Goal: Task Accomplishment & Management: Use online tool/utility

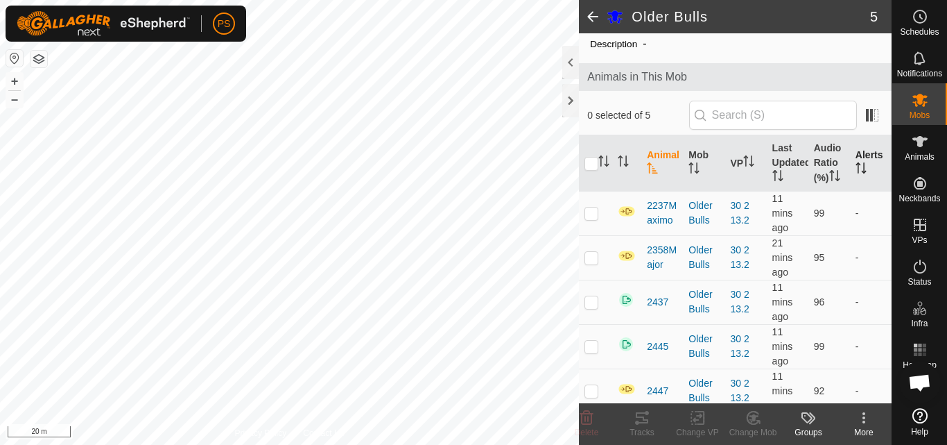
scroll to position [71, 0]
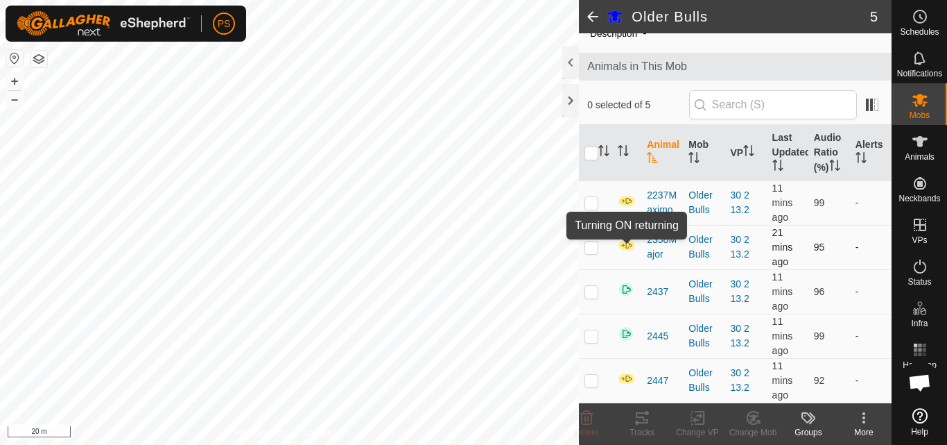
click at [630, 246] on img at bounding box center [627, 245] width 18 height 12
click at [594, 250] on p-checkbox at bounding box center [592, 246] width 14 height 11
checkbox input "true"
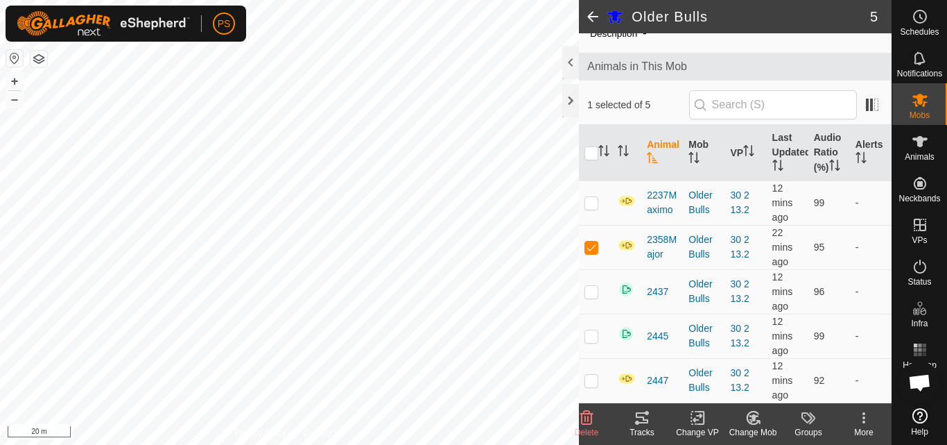
click at [867, 413] on icon at bounding box center [864, 417] width 17 height 17
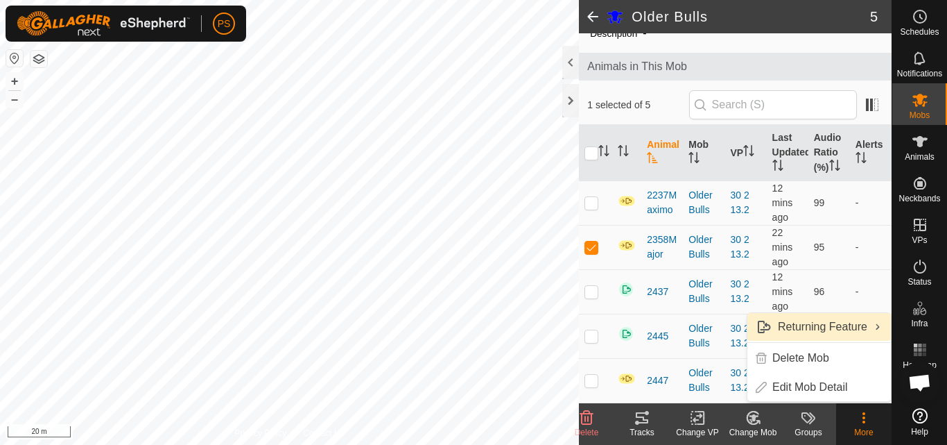
click at [851, 324] on link "Returning Feature" at bounding box center [820, 327] width 144 height 28
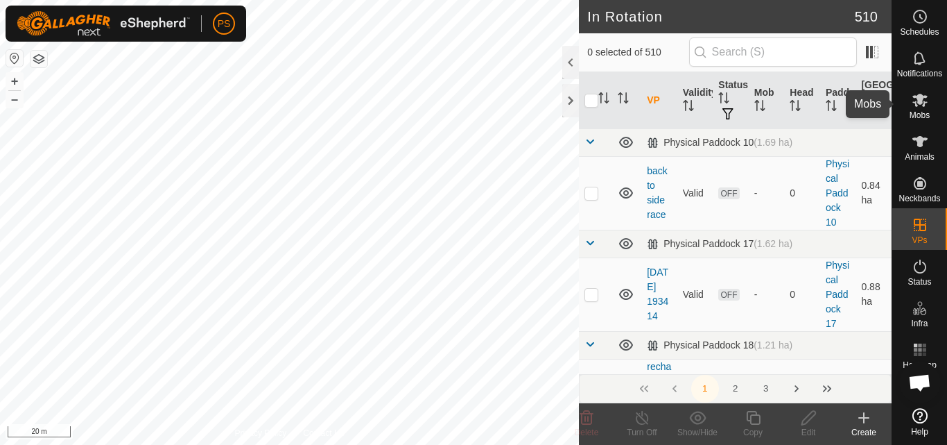
click at [924, 108] on icon at bounding box center [920, 100] width 17 height 17
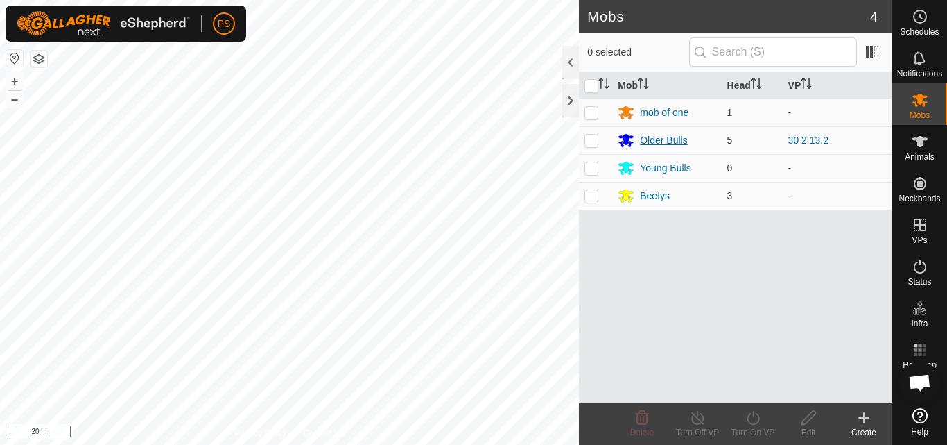
click at [666, 142] on div "Older Bulls" at bounding box center [663, 140] width 47 height 15
